Goal: Task Accomplishment & Management: Manage account settings

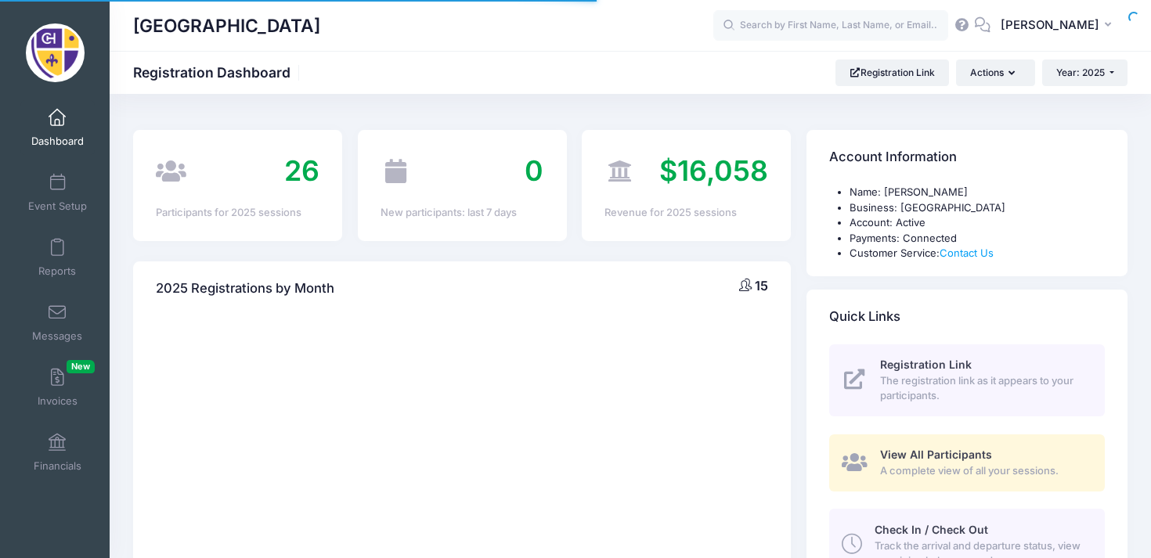
select select
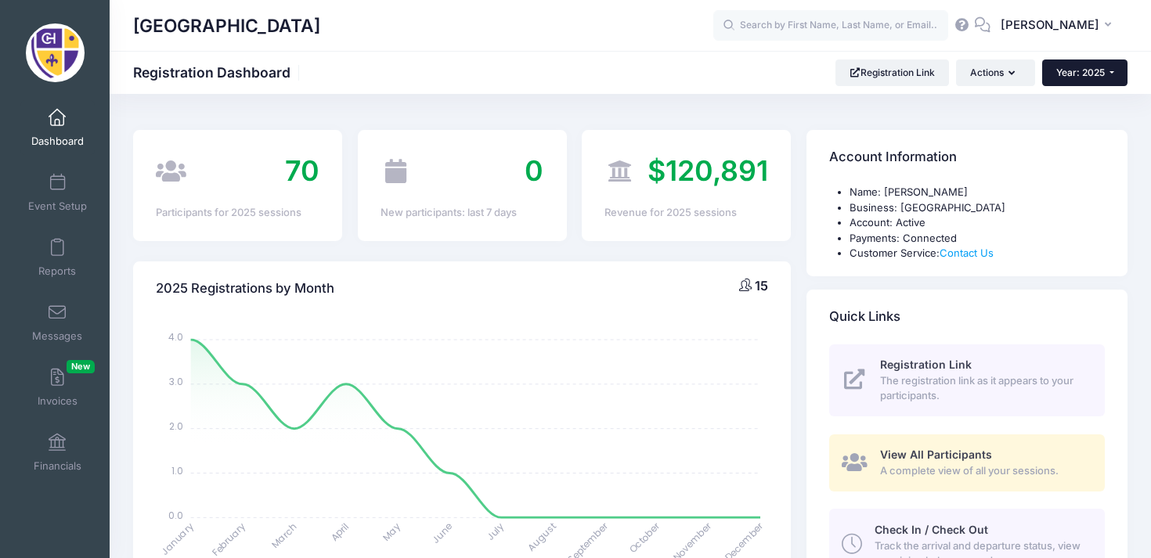
click at [1056, 77] on span "Year: 2025" at bounding box center [1080, 73] width 49 height 12
click at [57, 178] on span at bounding box center [57, 183] width 0 height 17
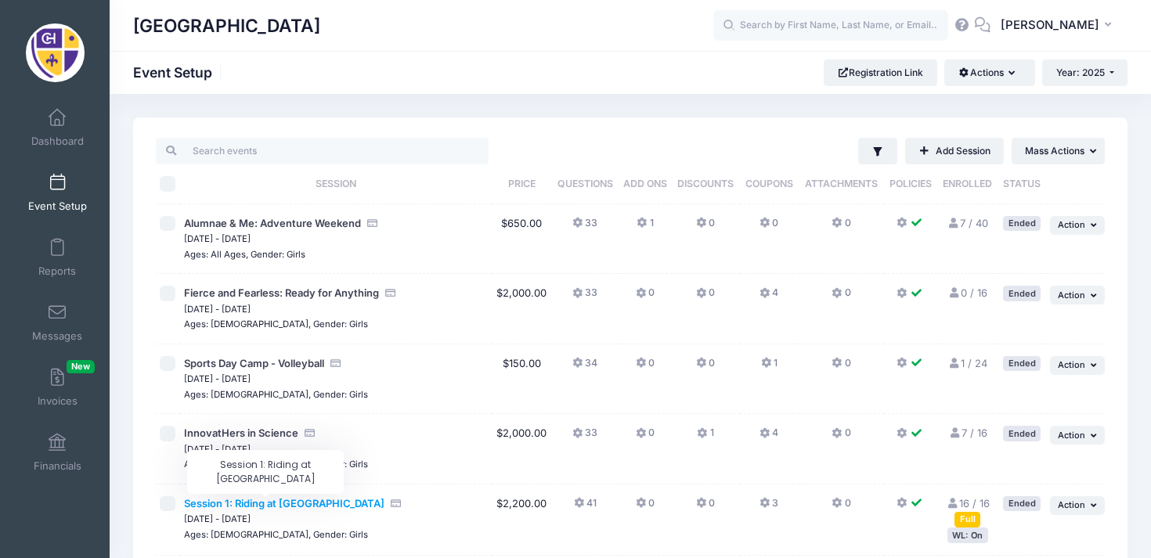
click at [256, 505] on span "Session 1: Riding at Chatham Hall" at bounding box center [284, 503] width 200 height 13
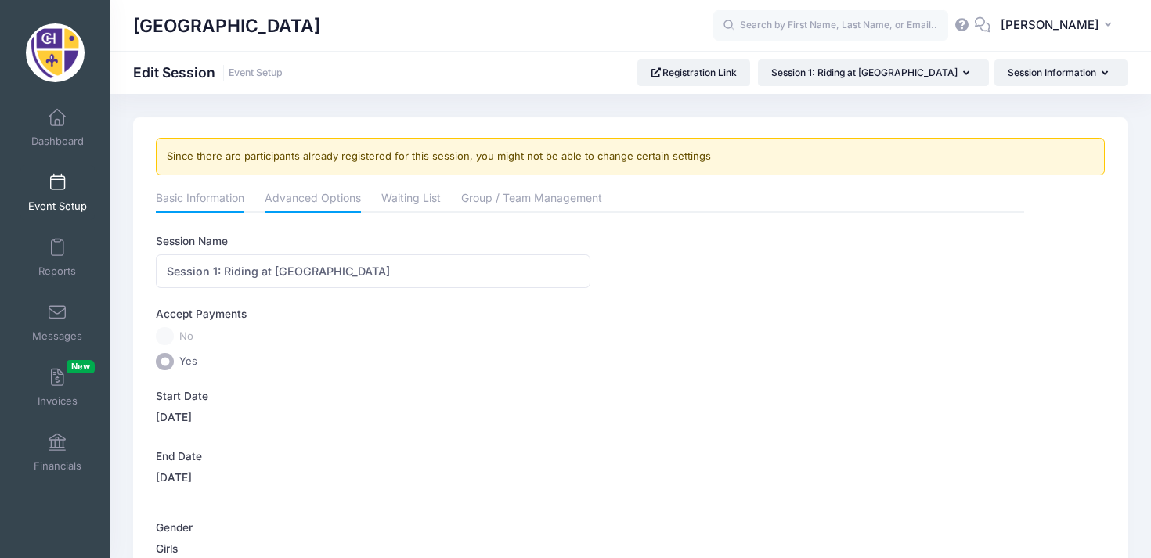
click at [355, 195] on link "Advanced Options" at bounding box center [313, 200] width 96 height 28
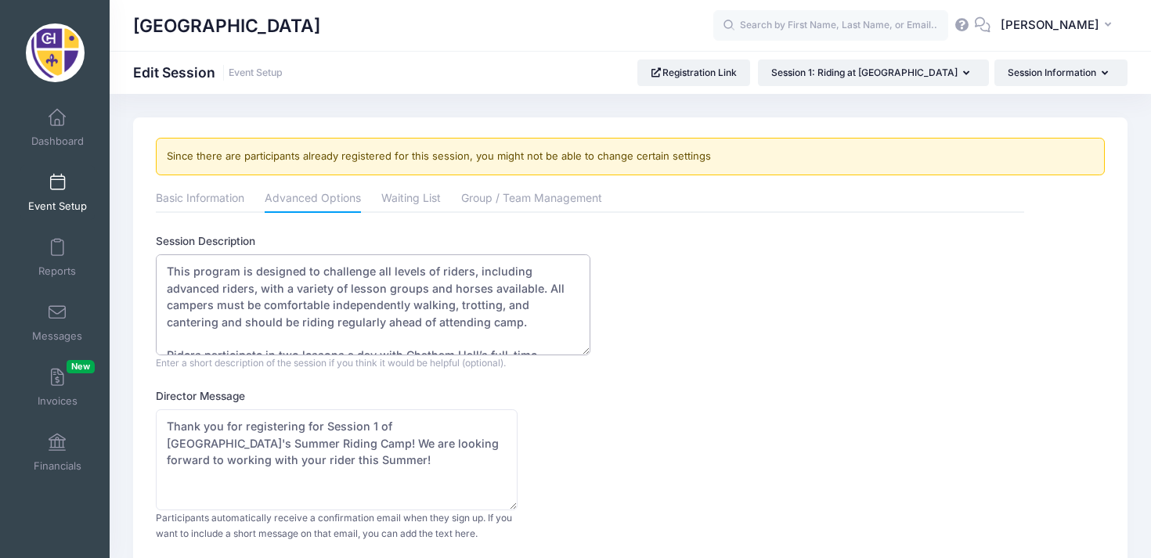
drag, startPoint x: 530, startPoint y: 342, endPoint x: 165, endPoint y: 271, distance: 371.7
click at [165, 271] on textarea "This program is designed to challenge all levels of riders, including advanced …" at bounding box center [373, 304] width 434 height 101
